Goal: Task Accomplishment & Management: Manage account settings

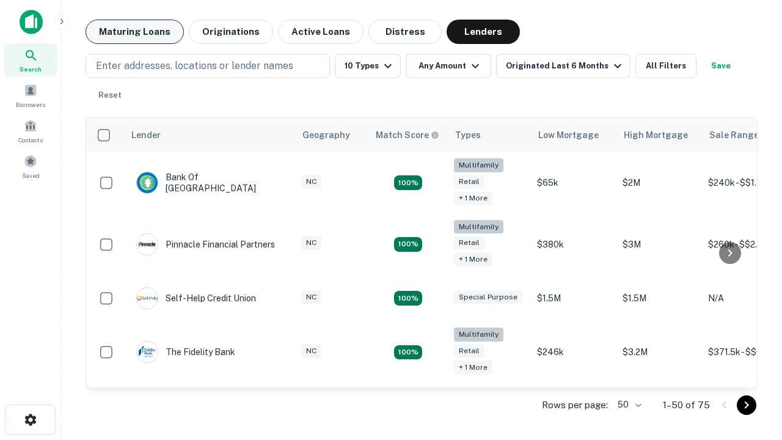
click at [134, 32] on button "Maturing Loans" at bounding box center [135, 32] width 98 height 24
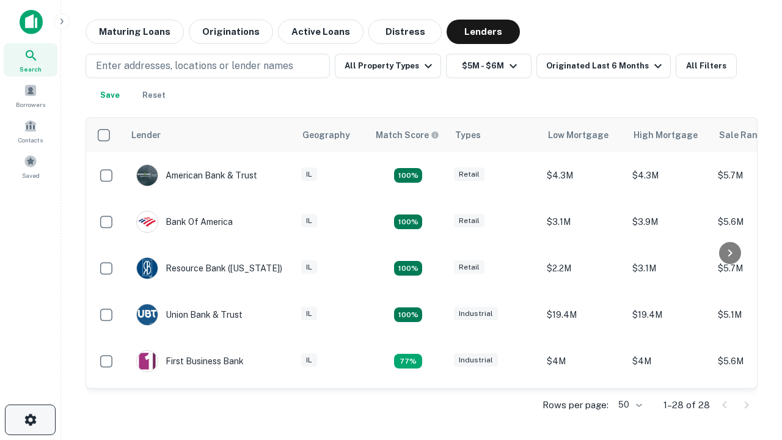
click at [30, 420] on icon "button" at bounding box center [30, 420] width 15 height 15
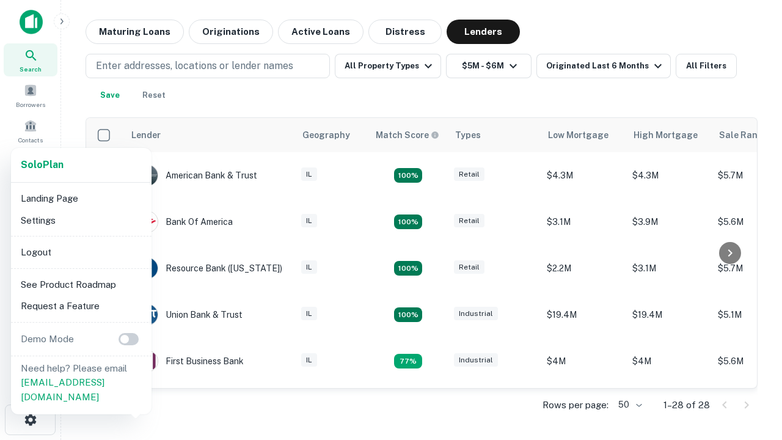
click at [81, 252] on li "Logout" at bounding box center [81, 252] width 131 height 22
